Goal: Download file/media

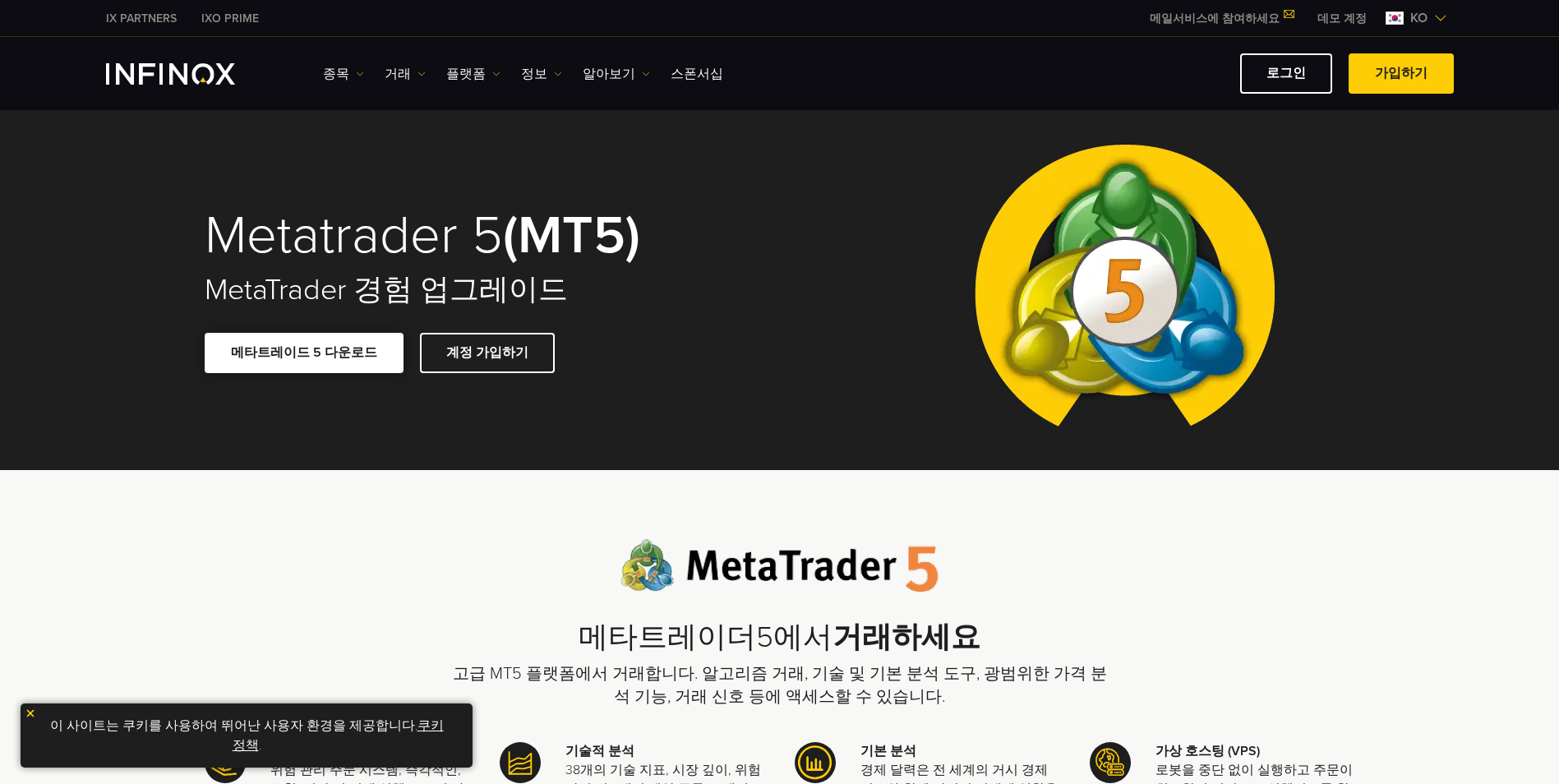
drag, startPoint x: 0, startPoint y: 0, endPoint x: 370, endPoint y: 357, distance: 514.1
click at [370, 357] on link "메타트레이드 5 다운로드" at bounding box center [304, 352] width 198 height 41
click at [1401, 74] on span at bounding box center [1401, 74] width 0 height 0
